Goal: Task Accomplishment & Management: Manage account settings

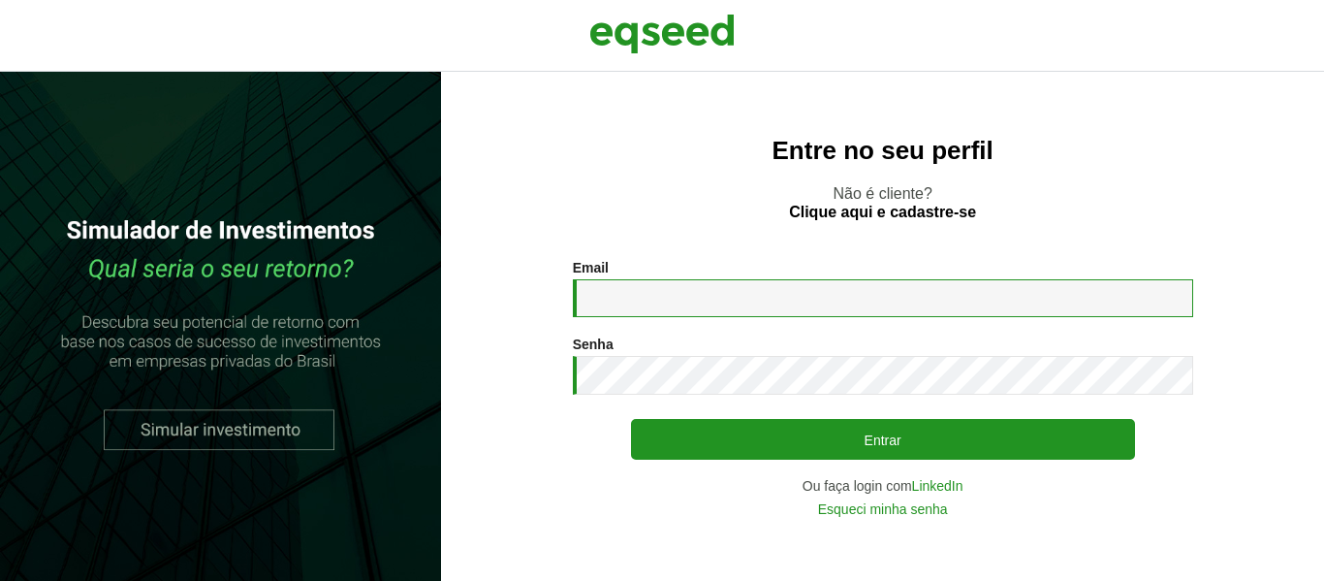
click at [742, 295] on input "Email *" at bounding box center [883, 298] width 620 height 38
type input "**********"
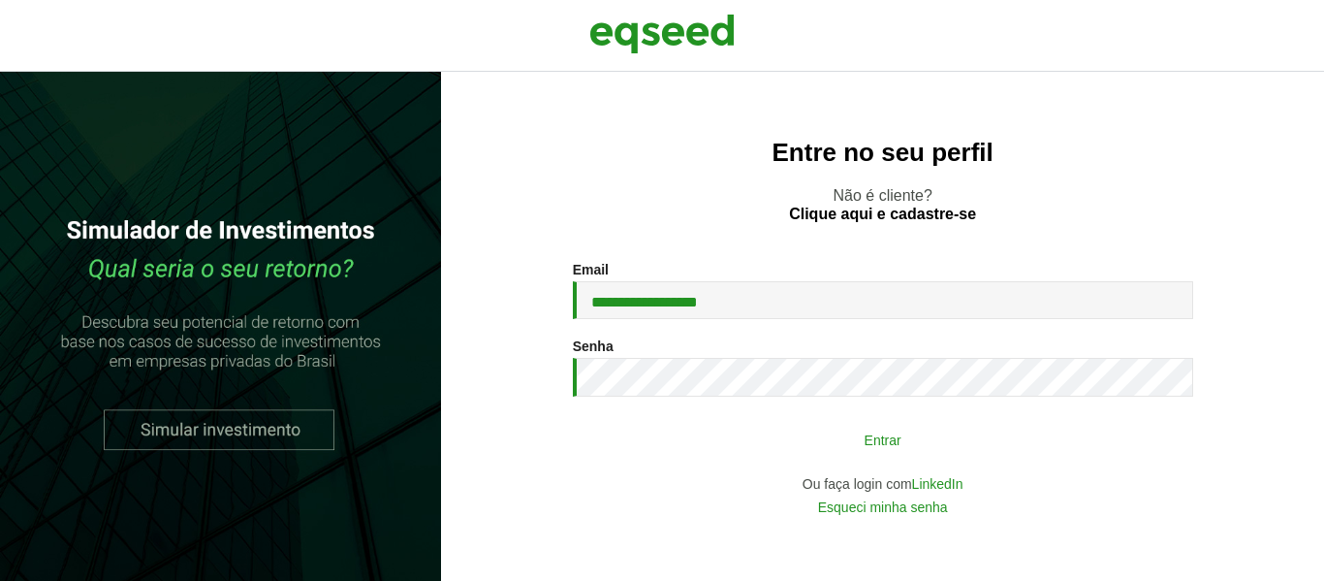
click at [651, 445] on button "Entrar" at bounding box center [883, 439] width 504 height 37
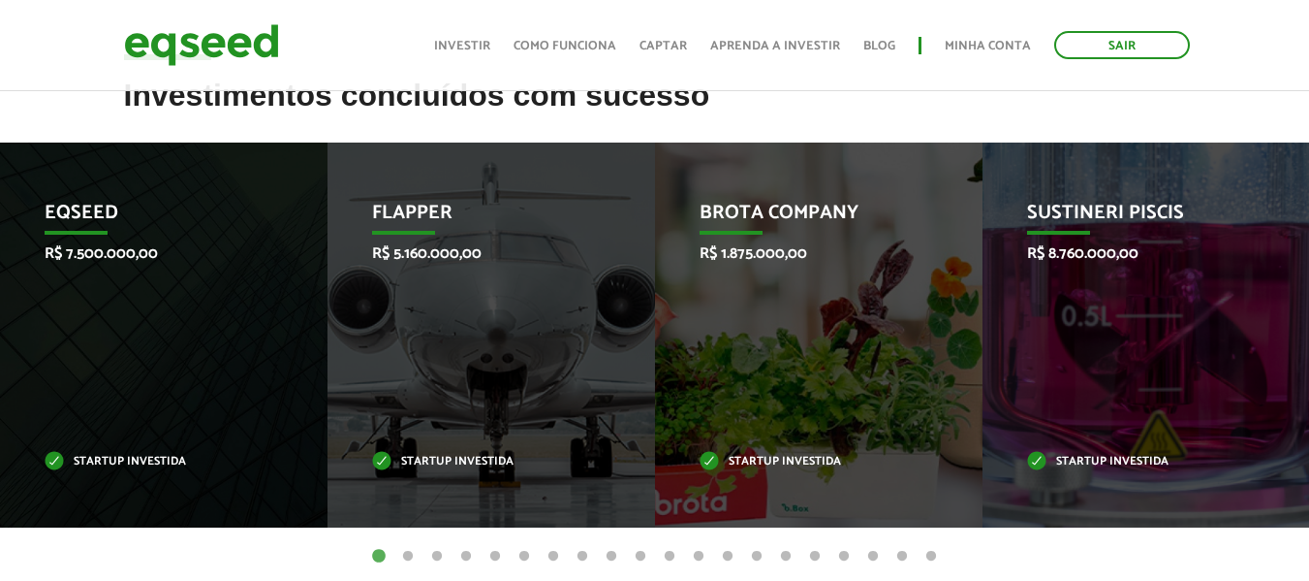
scroll to position [774, 0]
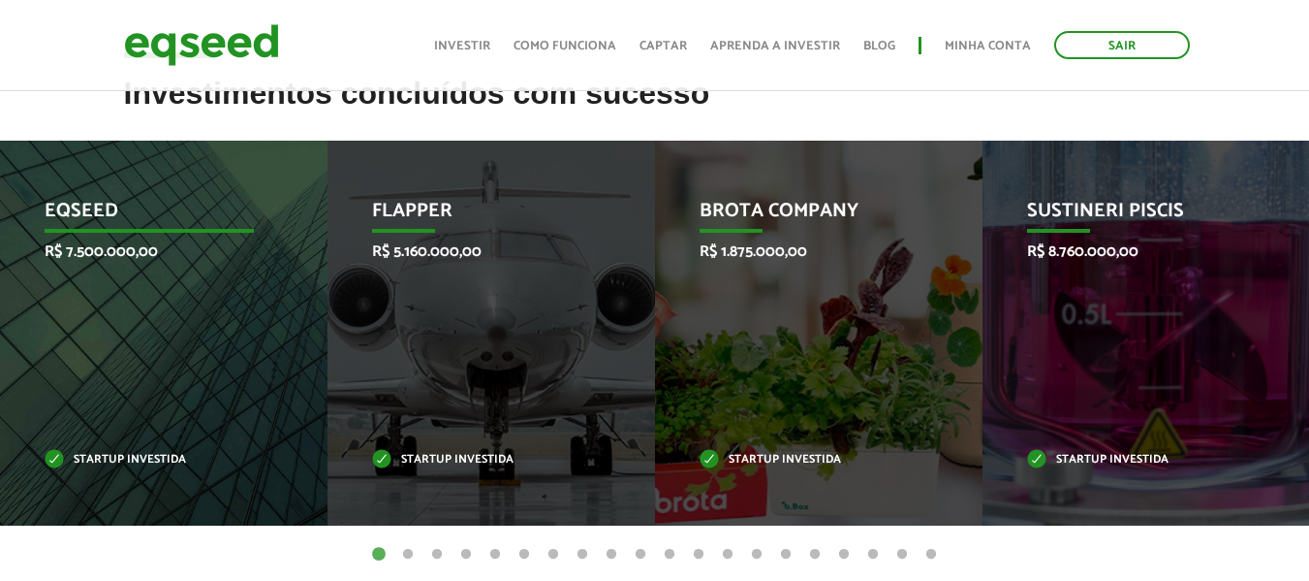
click at [101, 459] on p "Startup investida" at bounding box center [149, 460] width 209 height 11
click at [78, 216] on p "EqSeed" at bounding box center [149, 216] width 209 height 33
click at [150, 455] on p "Startup investida" at bounding box center [149, 460] width 209 height 11
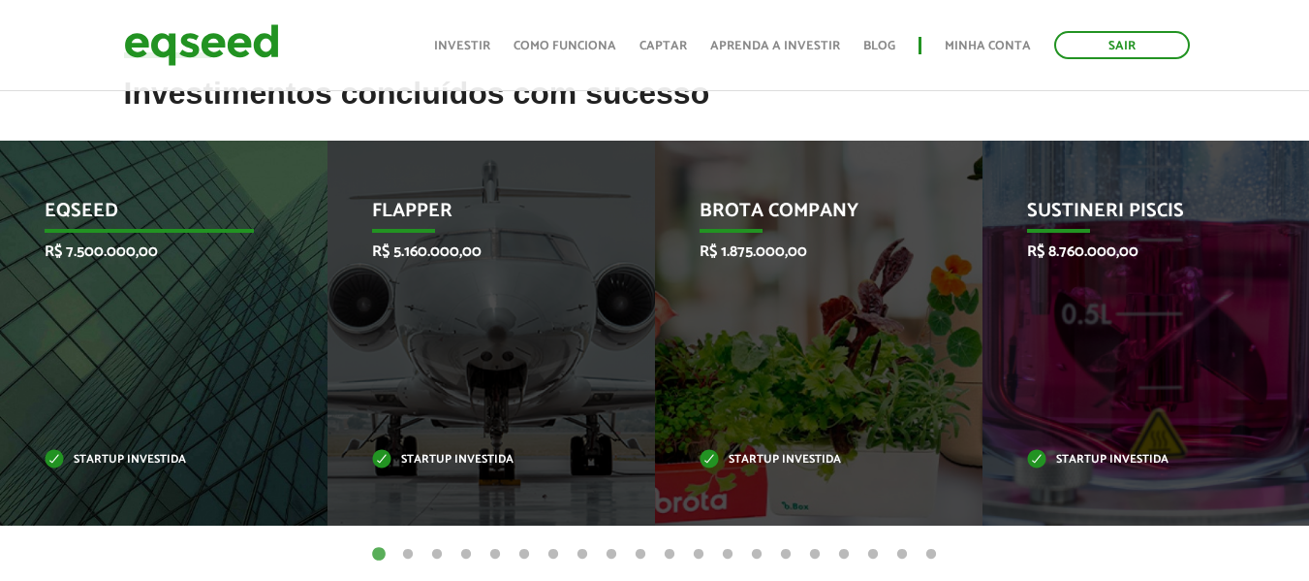
click at [78, 207] on p "EqSeed" at bounding box center [149, 216] width 209 height 33
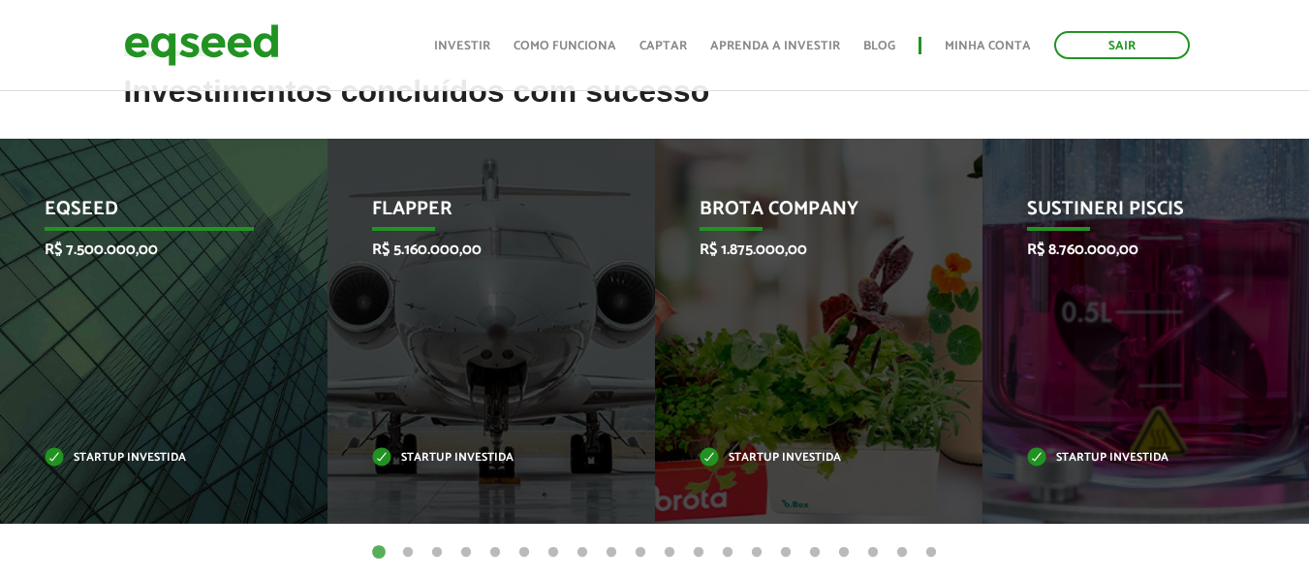
scroll to position [775, 0]
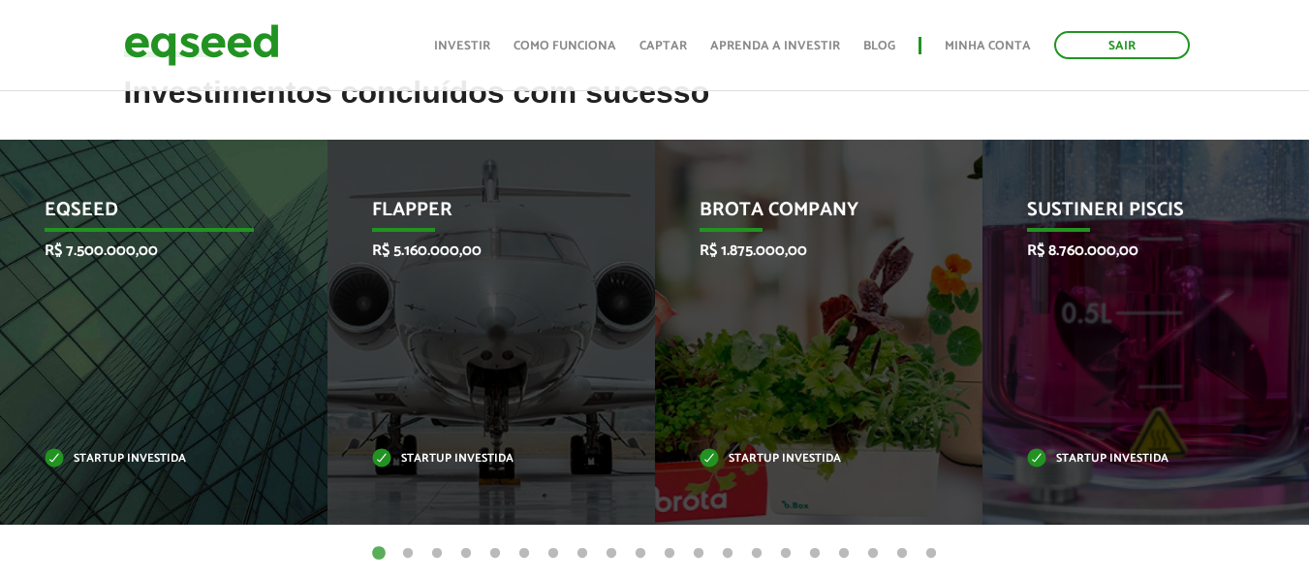
click at [149, 458] on p "Startup investida" at bounding box center [149, 459] width 209 height 11
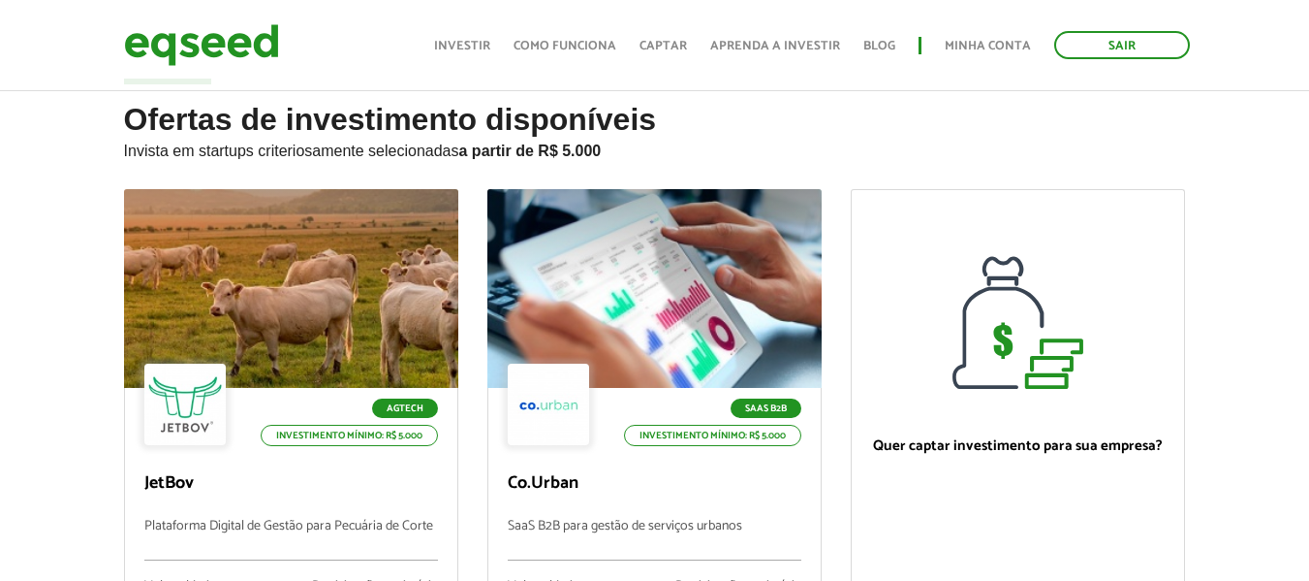
scroll to position [0, 0]
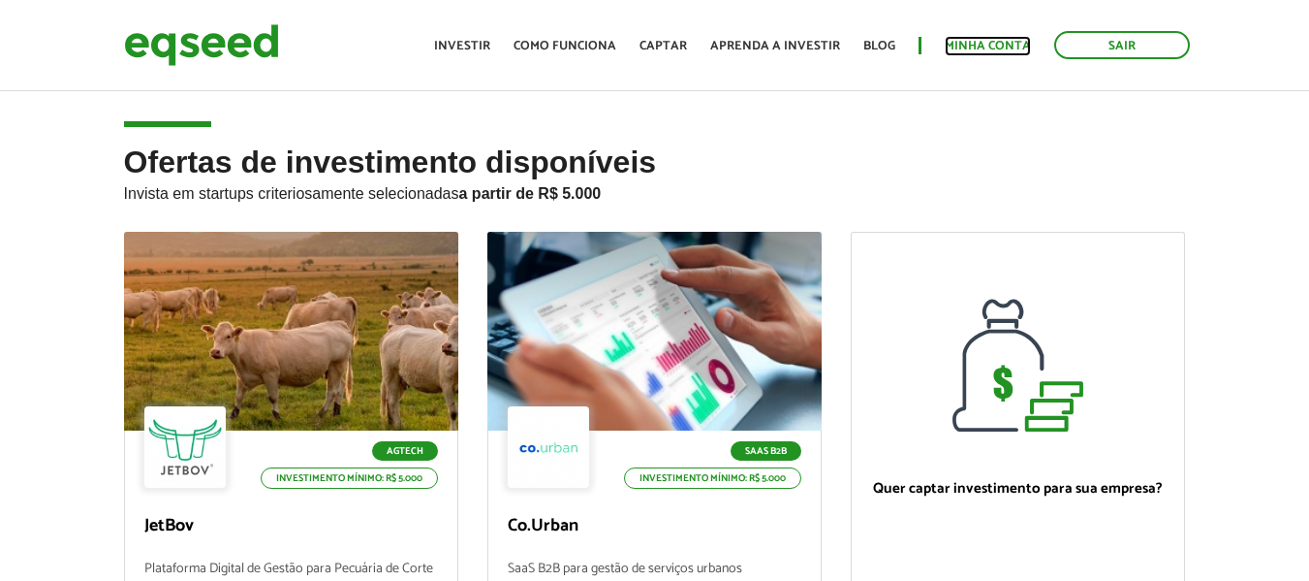
click at [977, 45] on link "Minha conta" at bounding box center [988, 46] width 86 height 13
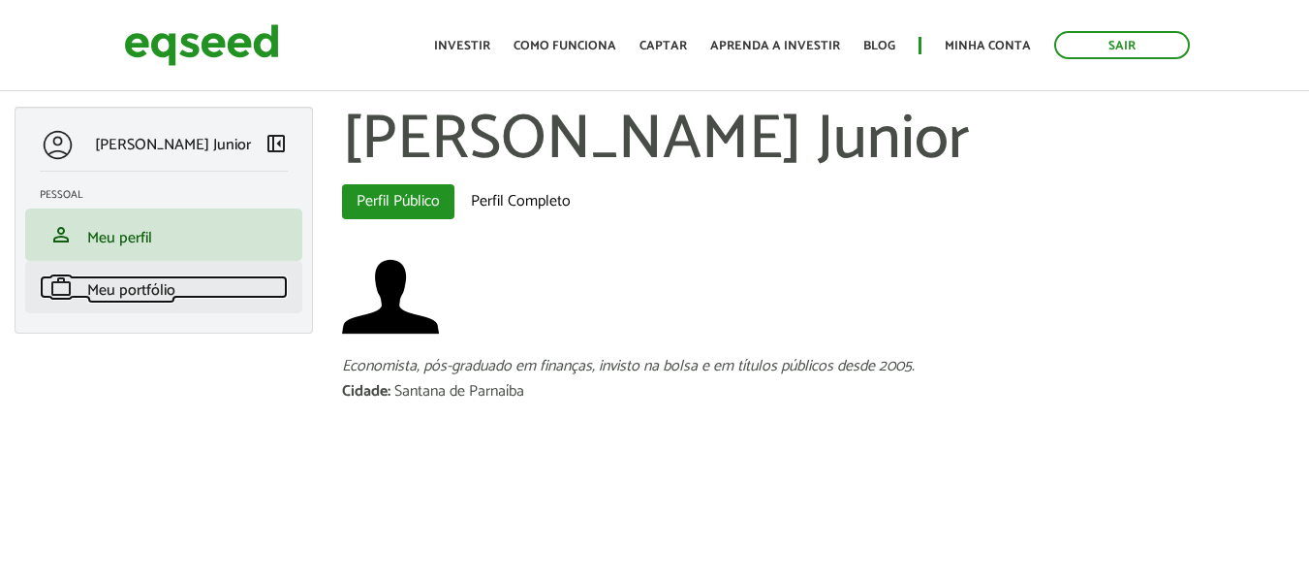
click at [126, 292] on span "Meu portfólio" at bounding box center [131, 290] width 88 height 26
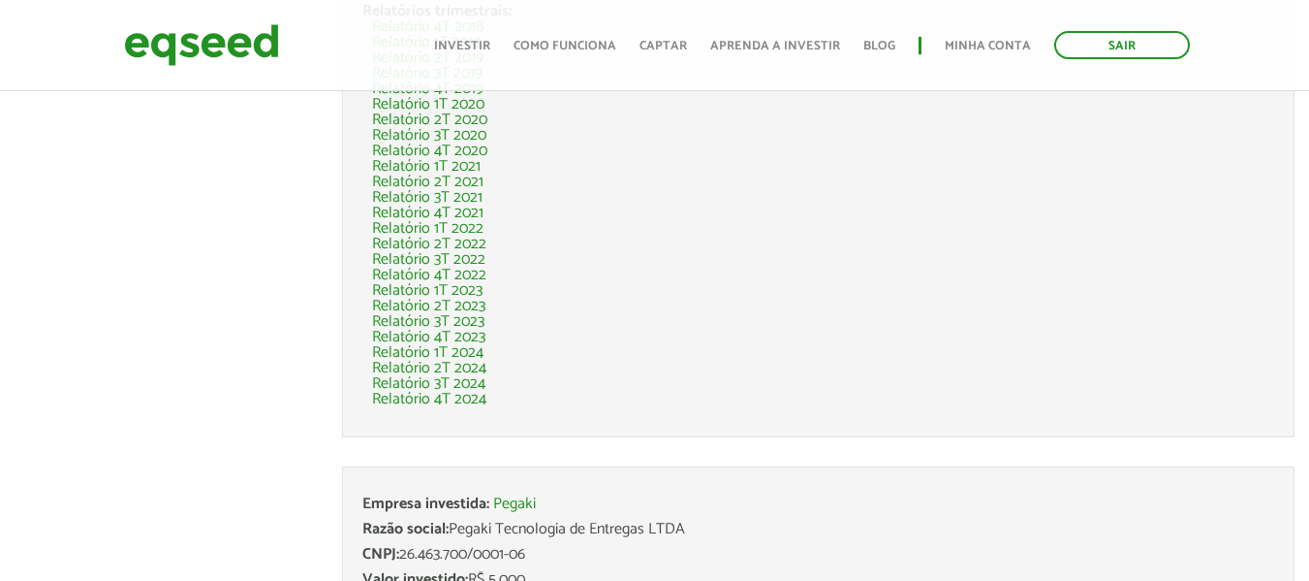
scroll to position [5523, 0]
click at [1118, 49] on link "Sair" at bounding box center [1123, 45] width 136 height 28
